Goal: Transaction & Acquisition: Purchase product/service

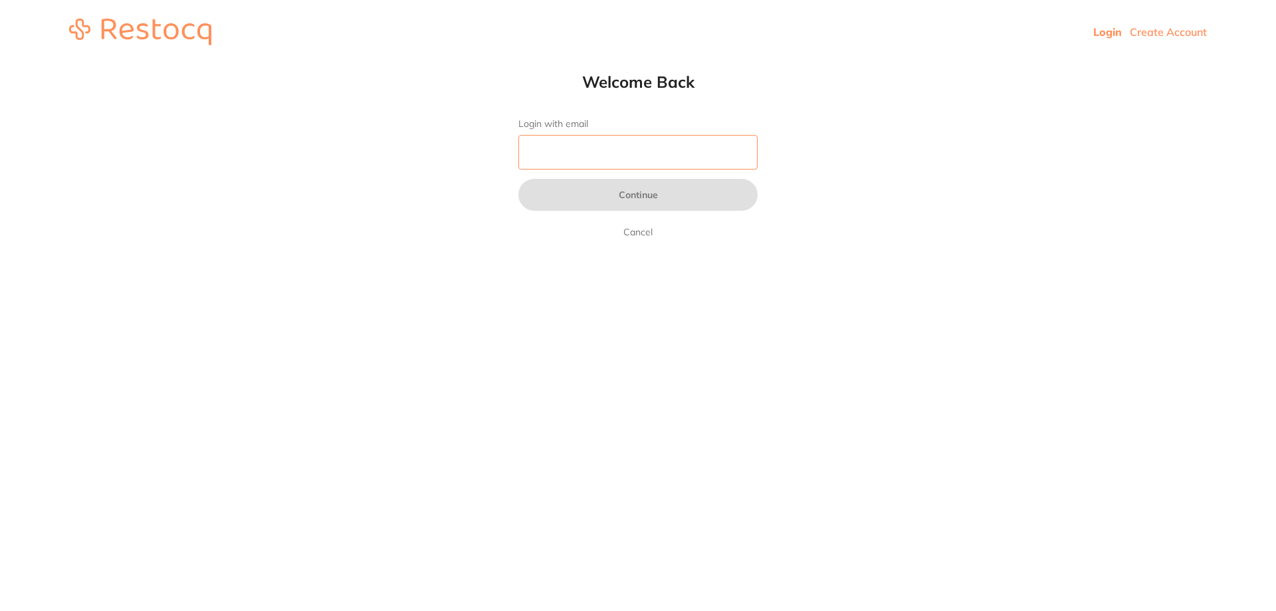
click at [624, 152] on input "Login with email" at bounding box center [637, 152] width 239 height 35
type input "[EMAIL_ADDRESS][DOMAIN_NAME]"
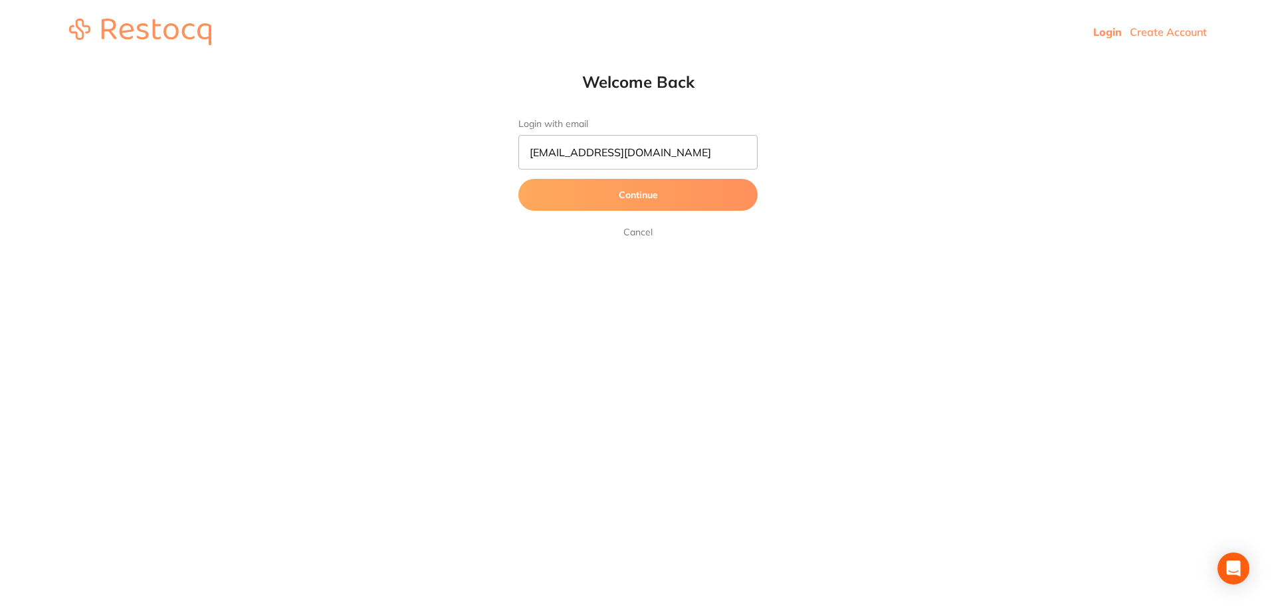
click at [614, 200] on button "Continue" at bounding box center [637, 195] width 239 height 32
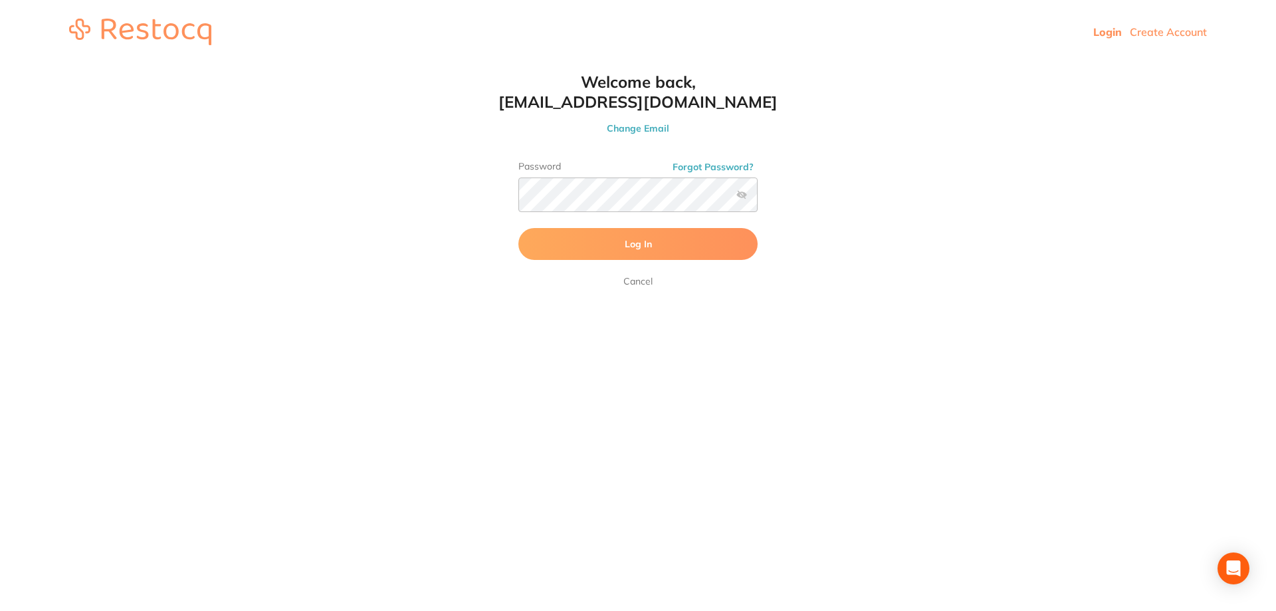
click at [625, 247] on span "Log In" at bounding box center [638, 244] width 27 height 12
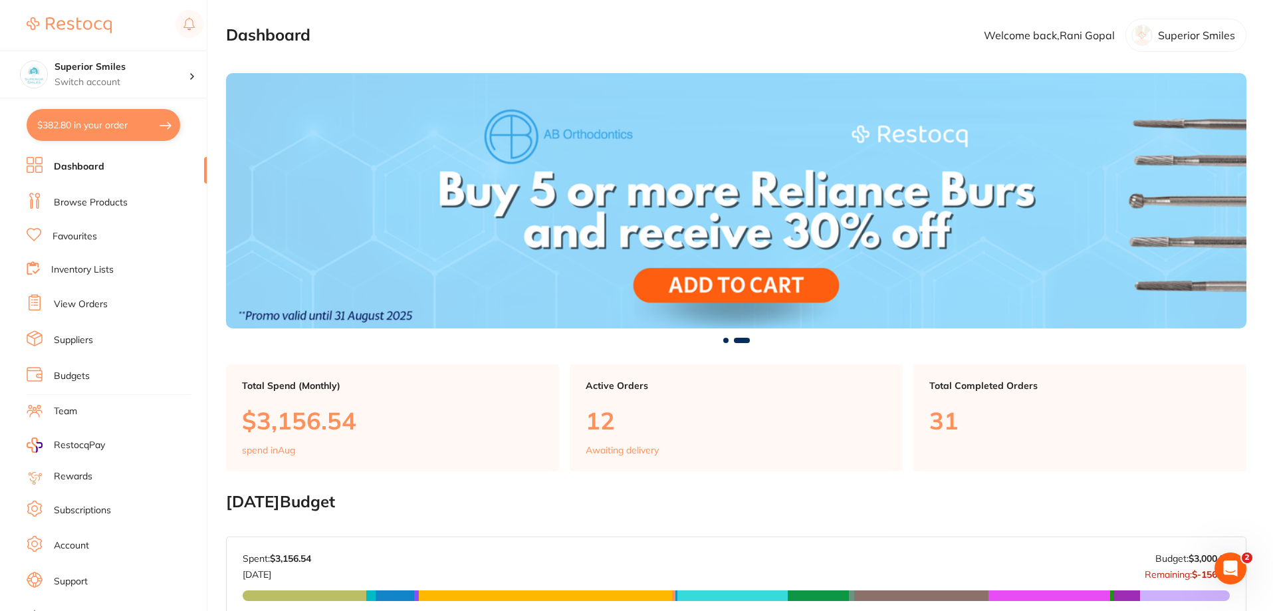
click at [78, 116] on button "$382.80 in your order" at bounding box center [104, 125] width 154 height 32
checkbox input "true"
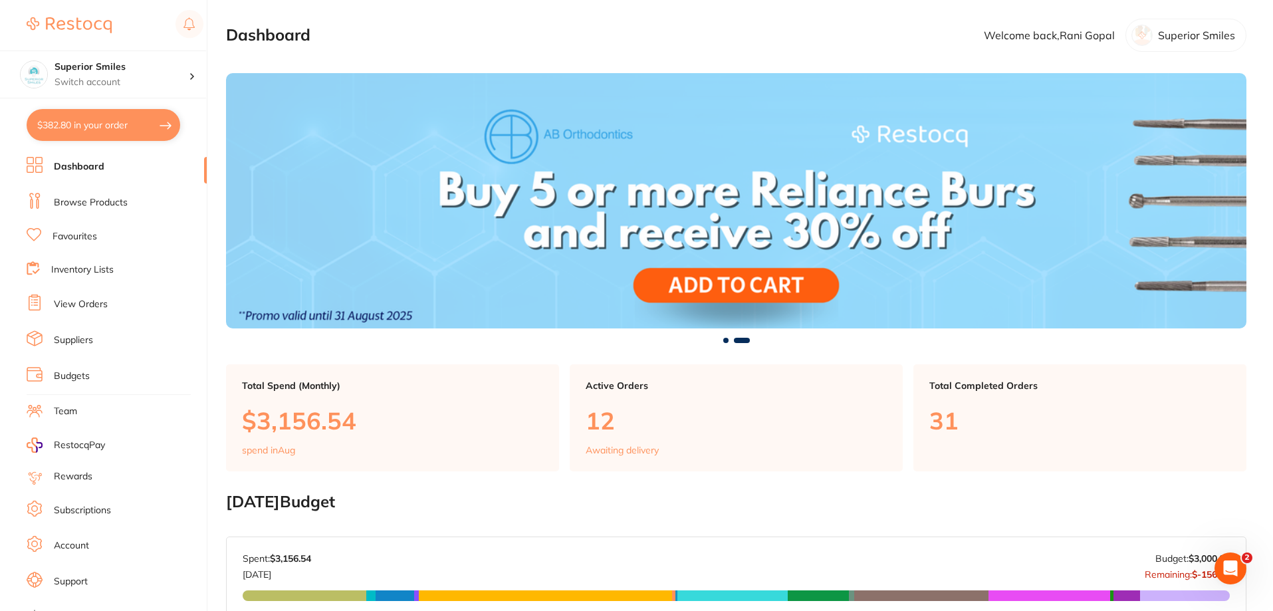
checkbox input "true"
